Goal: Information Seeking & Learning: Understand process/instructions

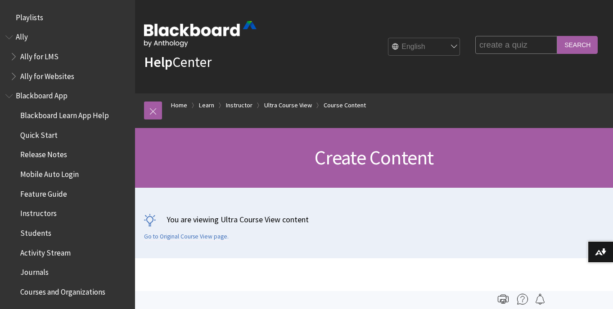
type input "create a quiz"
click at [557, 36] on input "Search" at bounding box center [577, 45] width 40 height 18
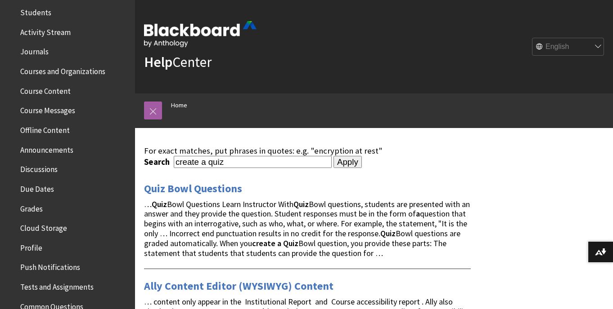
scroll to position [223, 0]
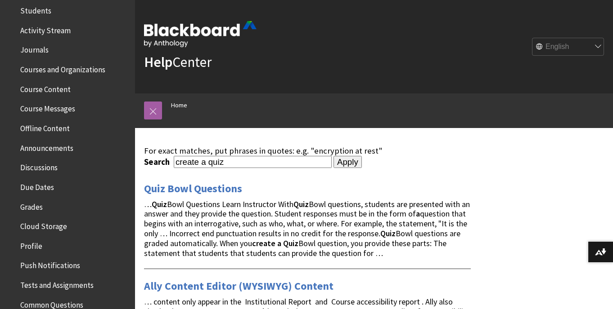
click at [41, 88] on span "Course Content" at bounding box center [45, 88] width 50 height 12
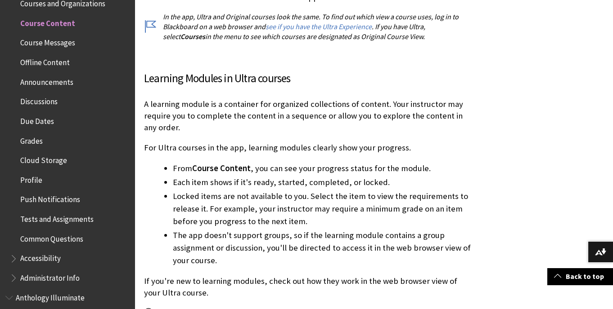
scroll to position [291, 0]
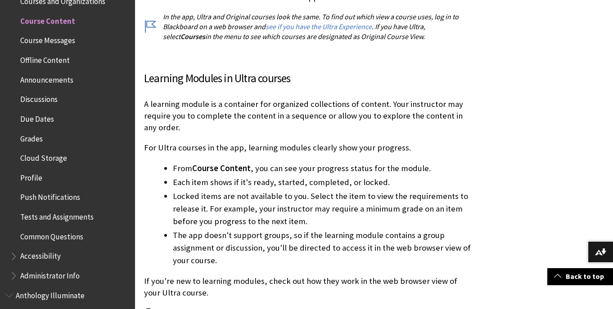
click at [66, 217] on span "Tests and Assignments" at bounding box center [56, 216] width 73 height 12
